Goal: Information Seeking & Learning: Learn about a topic

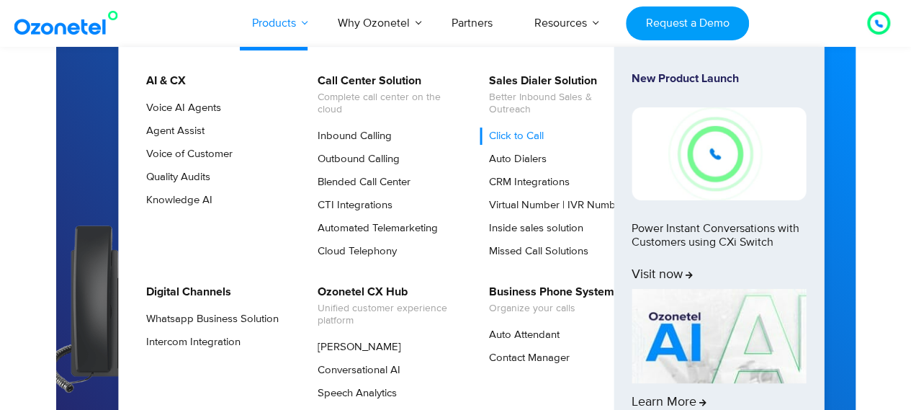
scroll to position [2888, 0]
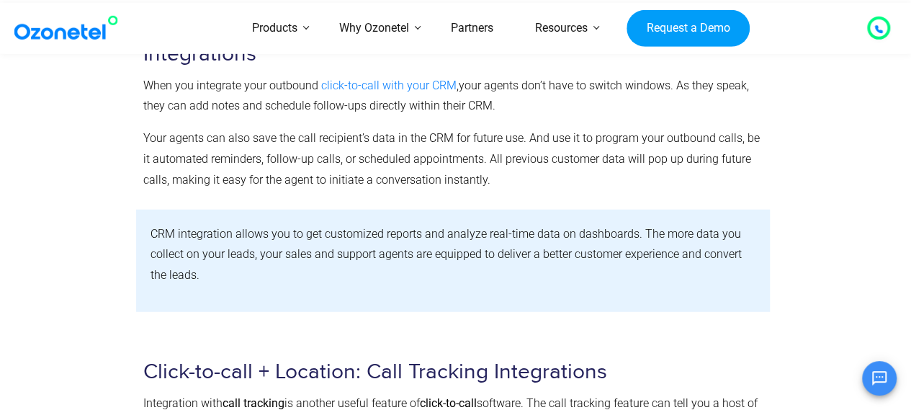
scroll to position [1735, 0]
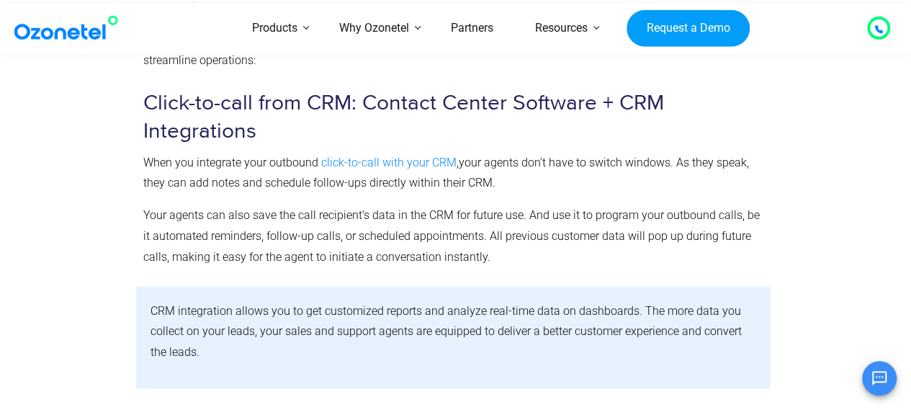
click at [362, 161] on link "click-to-call with your CRM" at bounding box center [388, 163] width 135 height 14
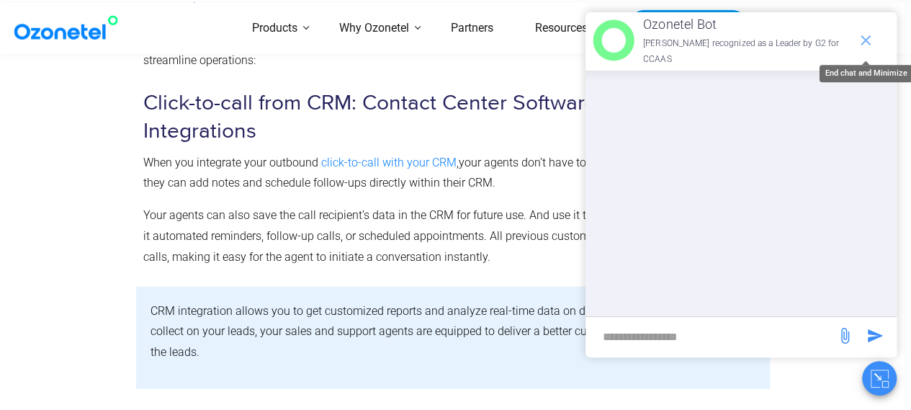
click at [865, 35] on icon "end chat or minimize" at bounding box center [865, 40] width 17 height 17
